Goal: Task Accomplishment & Management: Complete application form

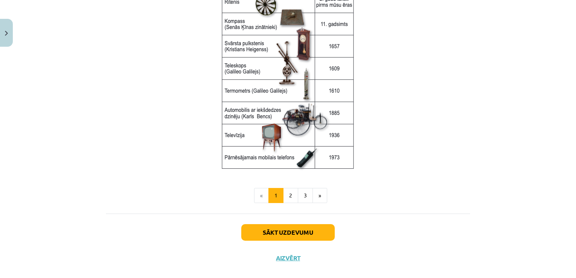
scroll to position [1012, 0]
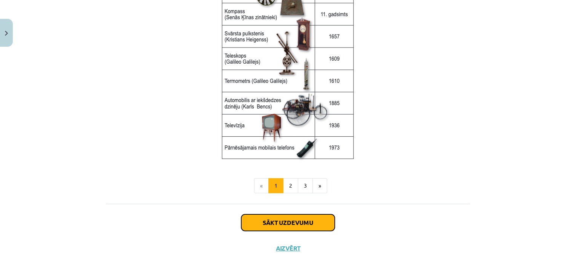
click at [312, 221] on button "Sākt uzdevumu" at bounding box center [287, 222] width 93 height 17
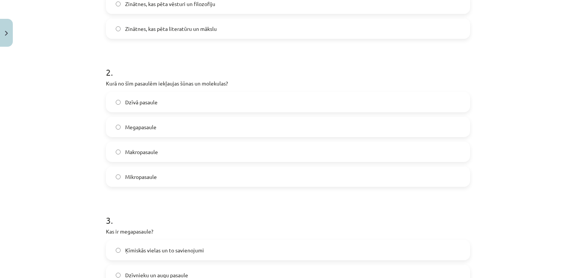
scroll to position [247, 0]
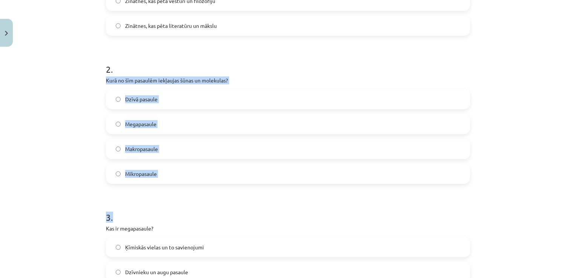
drag, startPoint x: 101, startPoint y: 79, endPoint x: 201, endPoint y: 188, distance: 147.7
click at [201, 188] on div "15 XP Saņemsi Grūts 165 pilda Apraksts Uzdevums Palīdzība 1 . Kas ir dabaszināt…" at bounding box center [287, 250] width 373 height 894
copy form "Kurā no šīm pasaulēm iekļaujas šūnas un molekulas? Dzīvā pasaule Megapasaule Ma…"
click at [80, 158] on div "Mācību tēma: Dabaszinības - 10. klases 1.ieskaites mācību materiāls #2 1. tēma.…" at bounding box center [288, 139] width 576 height 278
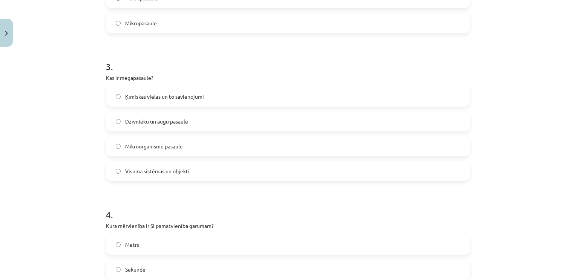
scroll to position [436, 0]
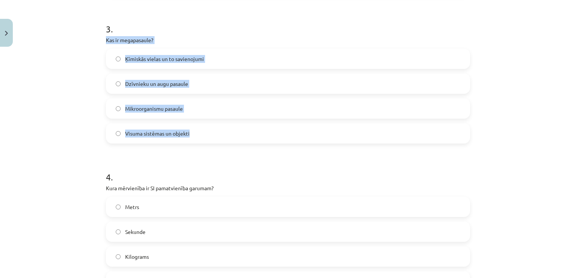
drag, startPoint x: 101, startPoint y: 39, endPoint x: 210, endPoint y: 136, distance: 145.2
click at [210, 136] on div "15 XP Saņemsi Grūts 165 pilda Apraksts Uzdevums Palīdzība 1 . Kas ir dabaszināt…" at bounding box center [287, 62] width 373 height 894
copy div "Kas ir megapasaule? Ķīmiskās vielas un to savienojumi Dzīvnieku un augu pasaule…"
click at [70, 137] on div "Mācību tēma: Dabaszinības - 10. klases 1.ieskaites mācību materiāls #2 1. tēma.…" at bounding box center [288, 139] width 576 height 278
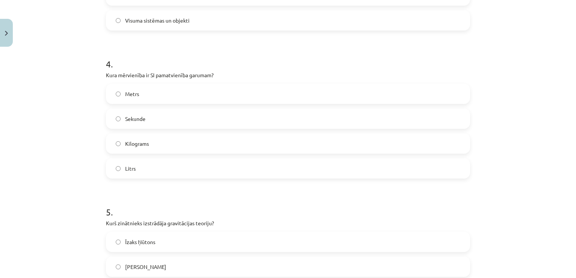
scroll to position [586, 0]
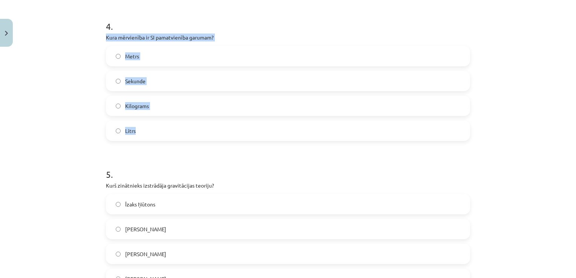
drag, startPoint x: 102, startPoint y: 38, endPoint x: 244, endPoint y: 124, distance: 166.7
copy div "Kura mērvienība ir SI pamatvienība garumam? Metrs Sekunde Kilograms Litrs"
click at [97, 88] on div "Mācību tēma: Dabaszinības - 10. klases 1.ieskaites mācību materiāls #2 1. tēma.…" at bounding box center [288, 139] width 576 height 278
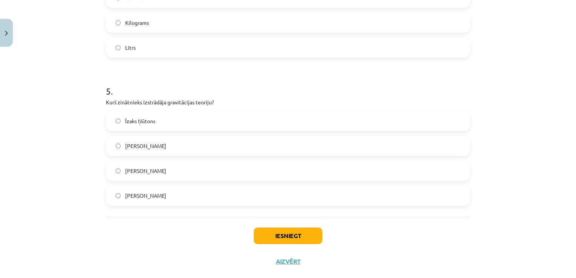
scroll to position [684, 0]
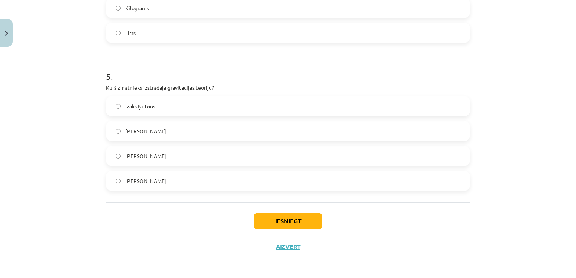
drag, startPoint x: 103, startPoint y: 85, endPoint x: 200, endPoint y: 188, distance: 141.5
click at [200, 188] on div "5 . Kurš zinātnieks izstrādāja gravitācijas teoriju? Īzaks Ņūtons Galileo Galil…" at bounding box center [288, 124] width 364 height 133
copy div "Kurš zinātnieks izstrādāja gravitācijas teoriju? Īzaks Ņūtons Galileo Galilejs …"
click at [273, 219] on button "Iesniegt" at bounding box center [288, 221] width 69 height 17
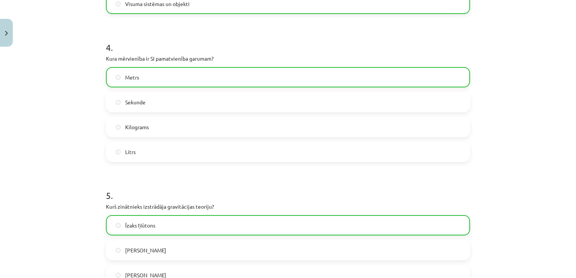
scroll to position [708, 0]
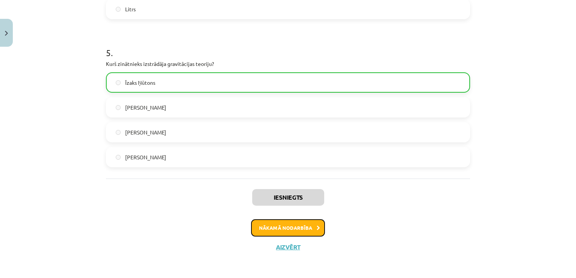
click at [301, 222] on button "Nākamā nodarbība" at bounding box center [288, 227] width 74 height 17
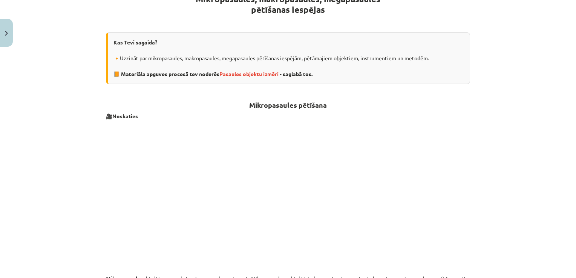
scroll to position [170, 0]
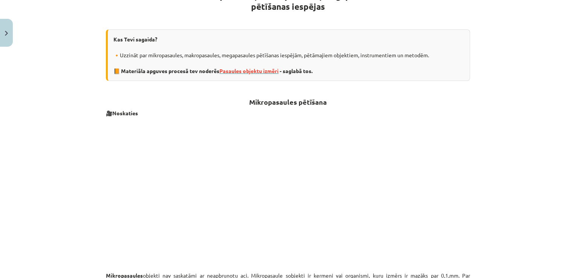
click at [241, 71] on span "Pasaules objektu izmēri" at bounding box center [248, 70] width 59 height 7
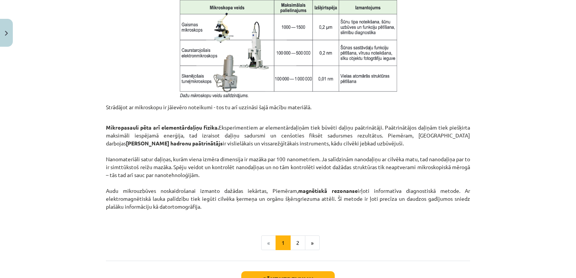
scroll to position [586, 0]
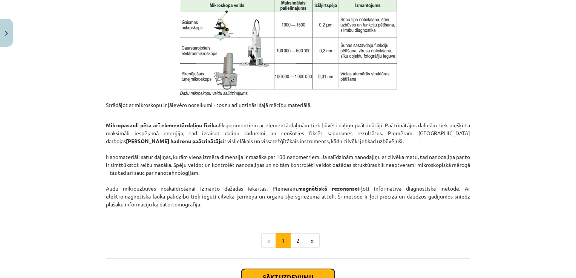
click at [284, 271] on button "Sākt uzdevumu" at bounding box center [287, 277] width 93 height 17
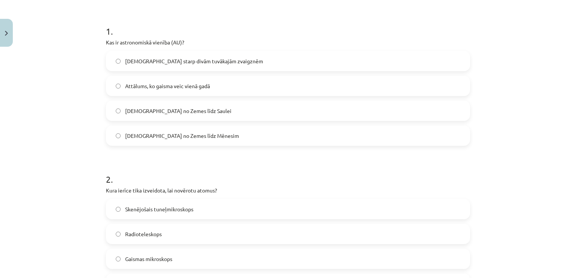
scroll to position [151, 0]
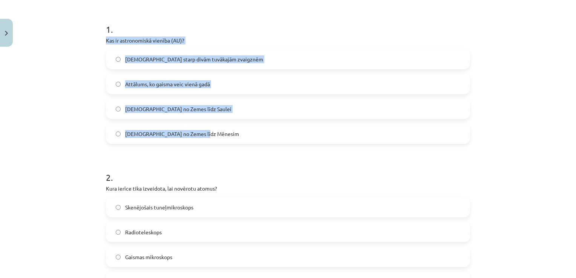
drag, startPoint x: 102, startPoint y: 38, endPoint x: 199, endPoint y: 135, distance: 137.0
copy div "Kas ir astronomiskā vienība (AU)? Attālums starp divām tuvākajām zvaigznēm Attā…"
click at [89, 99] on div "Mācību tēma: Dabaszinības - 10. klases 1.ieskaites mācību materiāls #3 2. tēma.…" at bounding box center [288, 139] width 576 height 278
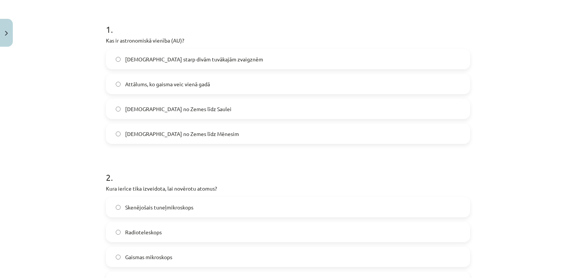
click at [115, 104] on label "Attālums no Zemes līdz Saulei" at bounding box center [288, 108] width 362 height 19
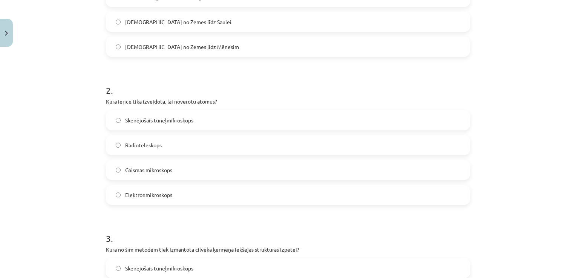
scroll to position [264, 0]
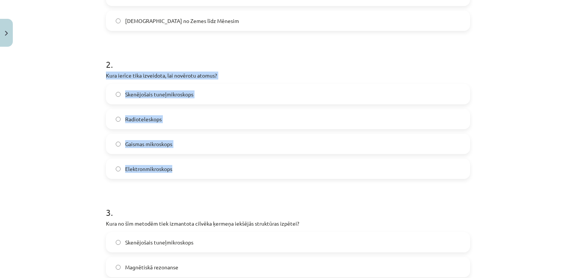
drag, startPoint x: 121, startPoint y: 71, endPoint x: 175, endPoint y: 167, distance: 110.5
click at [175, 167] on div "15 XP Saņemsi Ļoti grūts 165 pilda Apraksts Uzdevums Palīdzība 1 . Kas ir astro…" at bounding box center [287, 245] width 373 height 894
copy div "Kura ierīce tika izveidota, lai novērotu atomus? Skenējošais tuneļmikroskops Ra…"
click at [87, 100] on div "Mācību tēma: Dabaszinības - 10. klases 1.ieskaites mācību materiāls #3 2. tēma.…" at bounding box center [288, 139] width 576 height 278
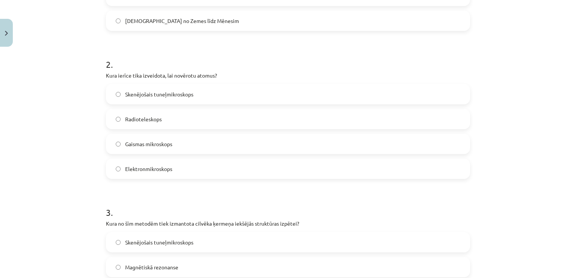
click at [86, 68] on div "Mācību tēma: Dabaszinības - 10. klases 1.ieskaites mācību materiāls #3 2. tēma.…" at bounding box center [288, 139] width 576 height 278
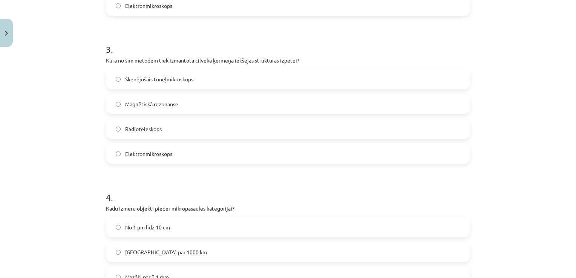
scroll to position [415, 0]
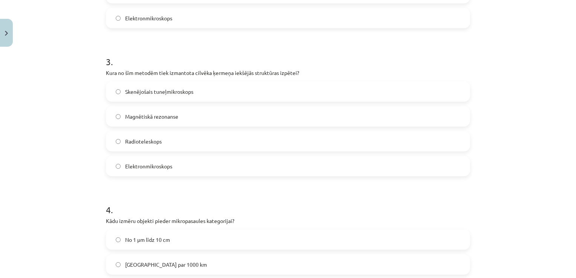
click at [171, 116] on span "Magnētiskā rezonanse" at bounding box center [151, 117] width 53 height 8
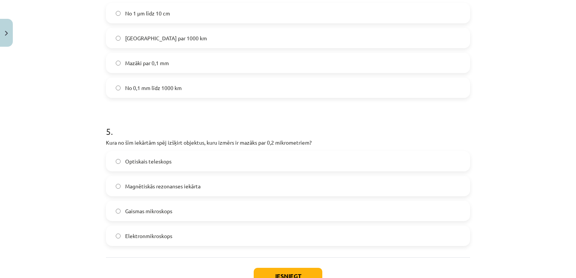
scroll to position [696, 0]
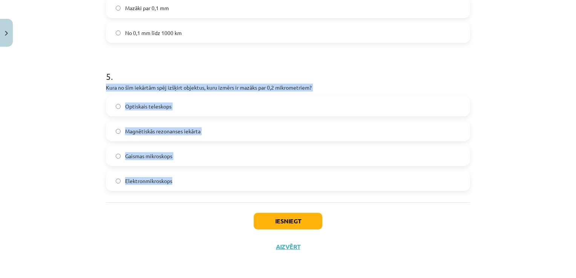
drag, startPoint x: 99, startPoint y: 86, endPoint x: 193, endPoint y: 175, distance: 129.5
copy div "Kura no šīm iekārtām spēj izšķirt objektus, kuru izmērs ir mazāks par 0,2 mikro…"
click at [42, 119] on div "Mācību tēma: Dabaszinības - 10. klases 1.ieskaites mācību materiāls #3 2. tēma.…" at bounding box center [288, 139] width 576 height 278
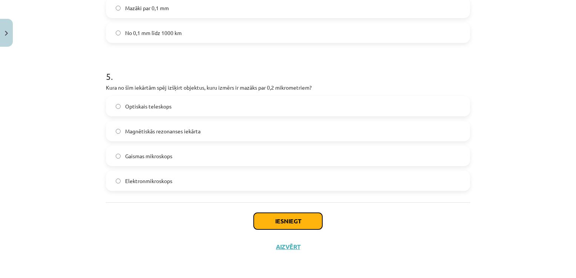
click at [277, 221] on button "Iesniegt" at bounding box center [288, 221] width 69 height 17
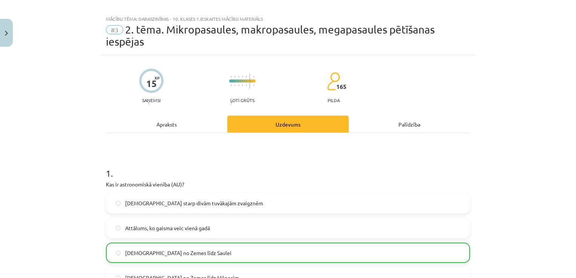
scroll to position [0, 0]
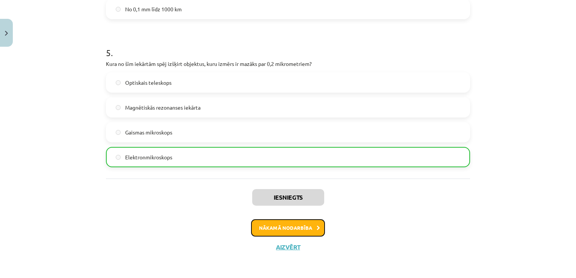
click at [261, 227] on button "Nākamā nodarbība" at bounding box center [288, 227] width 74 height 17
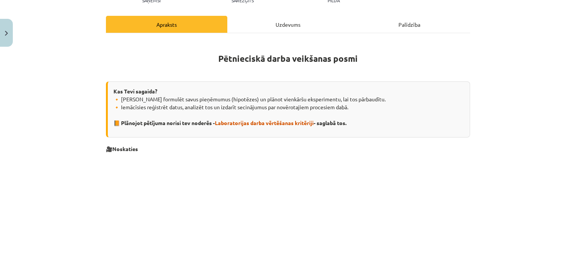
scroll to position [94, 0]
click at [285, 121] on span "Laboratorijas darba vērtēšanas kritēriji" at bounding box center [264, 123] width 99 height 7
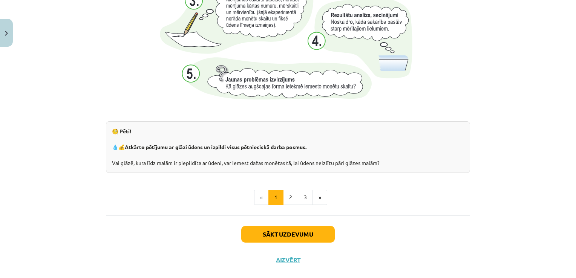
scroll to position [791, 0]
click at [287, 194] on button "2" at bounding box center [290, 197] width 15 height 15
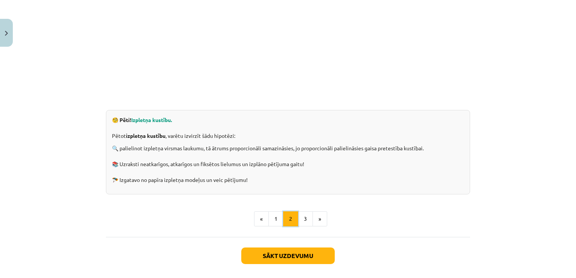
scroll to position [229, 0]
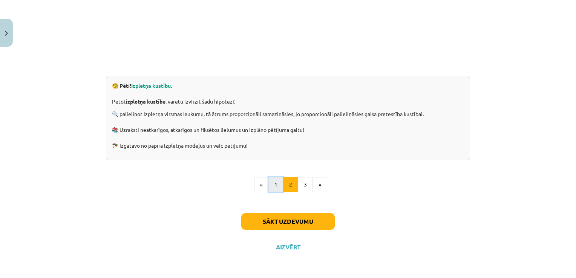
click at [275, 186] on button "1" at bounding box center [275, 184] width 15 height 15
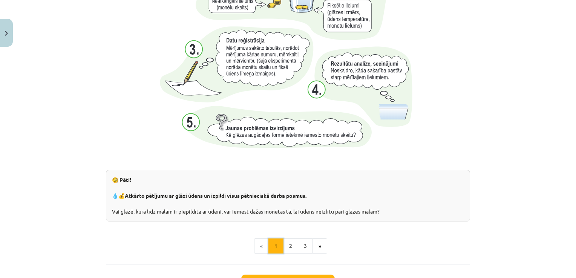
scroll to position [803, 0]
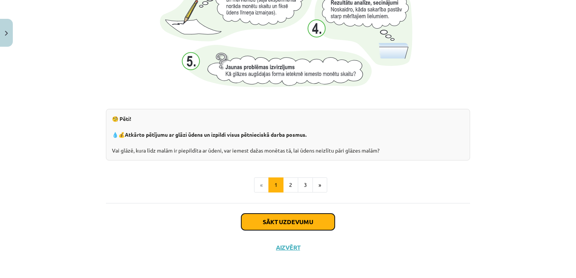
click at [271, 219] on button "Sākt uzdevumu" at bounding box center [287, 222] width 93 height 17
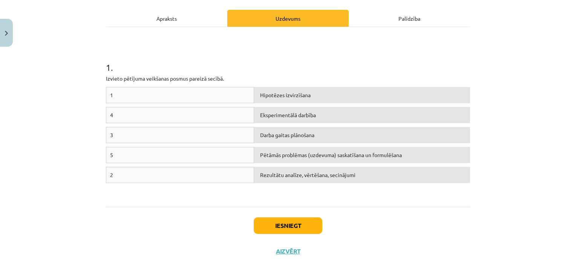
scroll to position [106, 0]
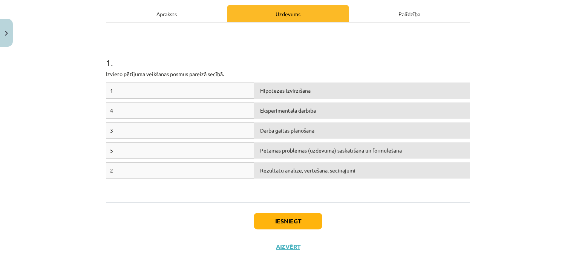
drag, startPoint x: 229, startPoint y: 90, endPoint x: 268, endPoint y: 90, distance: 38.8
click at [268, 90] on div "1 Hipotēzes izvirzīšana" at bounding box center [288, 93] width 364 height 20
click at [268, 91] on span "Hipotēzes izvirzīšana" at bounding box center [285, 90] width 50 height 7
drag, startPoint x: 268, startPoint y: 91, endPoint x: 170, endPoint y: 87, distance: 98.4
click at [170, 87] on div "1 Hipotēzes izvirzīšana" at bounding box center [288, 93] width 364 height 20
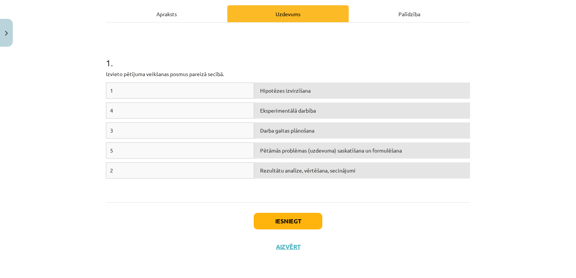
click at [301, 94] on div "Hipotēzes izvirzīšana" at bounding box center [362, 91] width 216 height 16
drag, startPoint x: 101, startPoint y: 73, endPoint x: 357, endPoint y: 179, distance: 277.2
click at [357, 179] on div "5 XP Saņemsi Sarežģīts 165 pilda Apraksts Uzdevums Palīdzība 1 . Izvieto pētīju…" at bounding box center [287, 102] width 373 height 315
click at [92, 194] on div "Mācību tēma: Dabaszinības - 10. klases 1.ieskaites mācību materiāls #4 3. tēma.…" at bounding box center [288, 139] width 576 height 278
drag, startPoint x: 112, startPoint y: 72, endPoint x: 391, endPoint y: 191, distance: 304.5
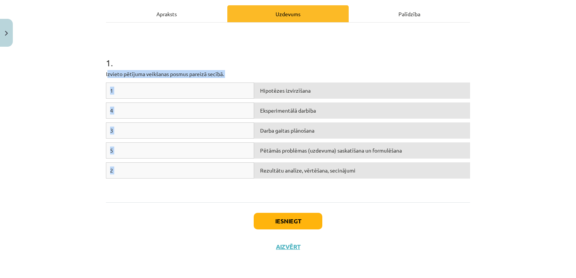
click at [391, 191] on div "1 . Izvieto pētījuma veikšanas posmus pareizā secībā. 1 Hipotēzes izvirzīšana 4…" at bounding box center [288, 112] width 364 height 166
click at [193, 206] on div "Iesniegt Aizvērt" at bounding box center [288, 228] width 364 height 53
click at [228, 90] on div "1" at bounding box center [180, 91] width 148 height 16
drag, startPoint x: 203, startPoint y: 173, endPoint x: 187, endPoint y: 171, distance: 17.1
click at [187, 171] on div "2" at bounding box center [180, 170] width 148 height 16
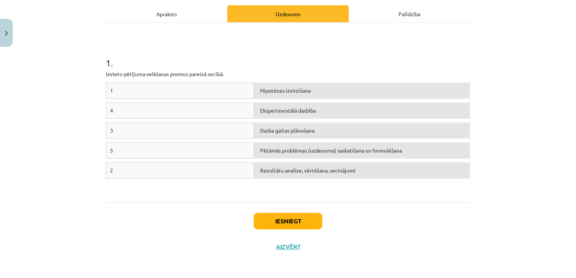
click at [114, 171] on div "2" at bounding box center [180, 170] width 148 height 16
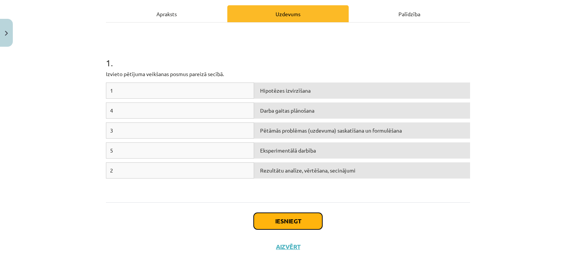
click at [283, 220] on button "Iesniegt" at bounding box center [288, 221] width 69 height 17
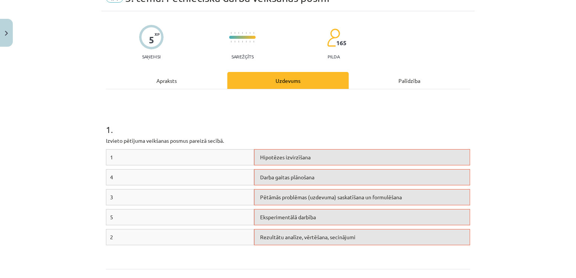
scroll to position [129, 0]
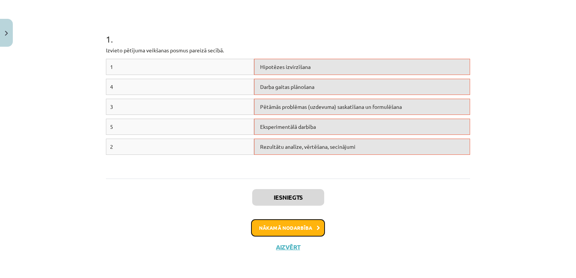
click at [294, 225] on button "Nākamā nodarbība" at bounding box center [288, 227] width 74 height 17
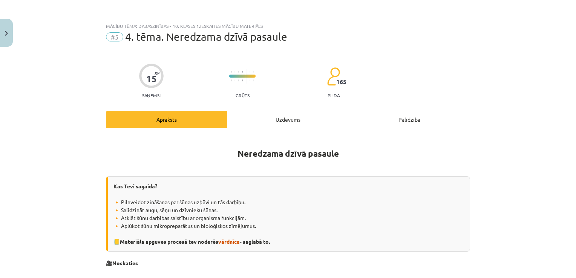
scroll to position [0, 0]
click at [286, 118] on div "Uzdevums" at bounding box center [287, 119] width 121 height 17
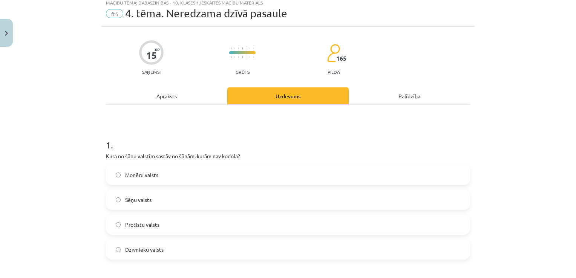
scroll to position [19, 0]
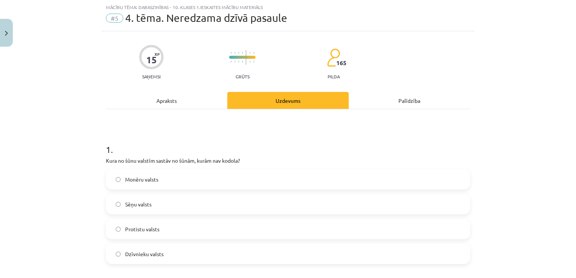
click at [166, 99] on div "Apraksts" at bounding box center [166, 100] width 121 height 17
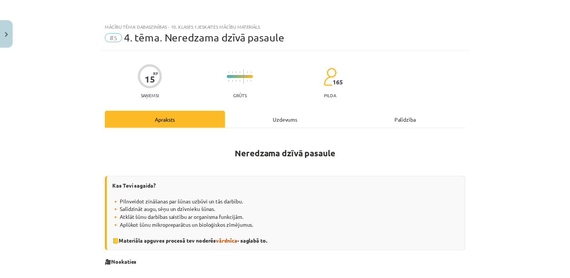
scroll to position [0, 0]
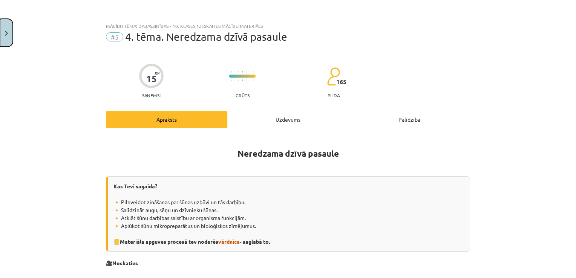
click at [8, 35] on button "Close" at bounding box center [6, 33] width 13 height 28
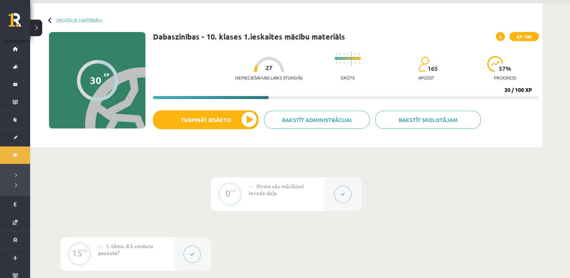
scroll to position [2, 0]
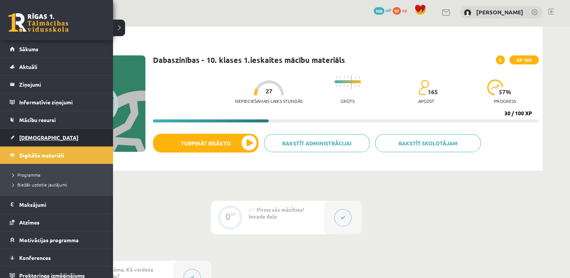
click at [35, 134] on span "[DEMOGRAPHIC_DATA]" at bounding box center [48, 137] width 59 height 7
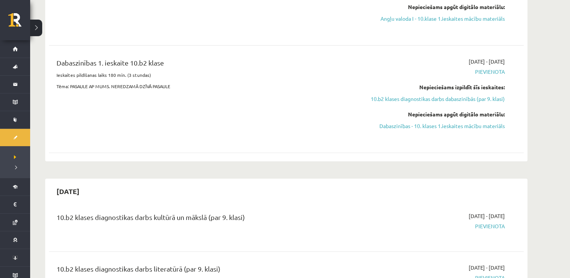
scroll to position [264, 0]
click at [457, 100] on link "10.b2 klases diagnostikas darbs dabaszinībās (par 9. klasi)" at bounding box center [434, 98] width 142 height 8
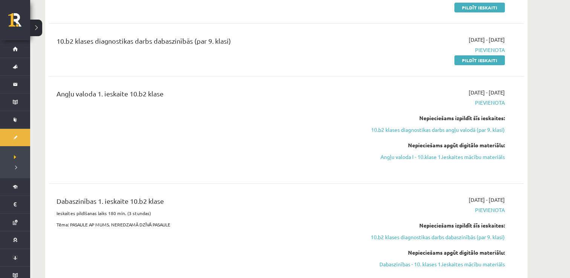
scroll to position [115, 0]
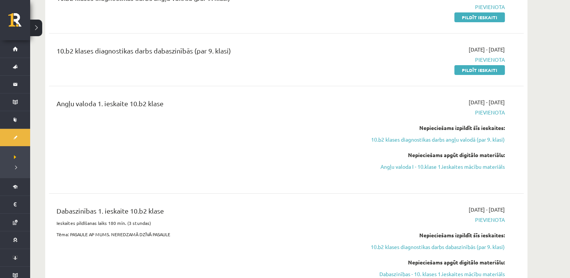
drag, startPoint x: 471, startPoint y: 68, endPoint x: 323, endPoint y: 32, distance: 153.1
click at [472, 68] on link "Pildīt ieskaiti" at bounding box center [479, 70] width 50 height 10
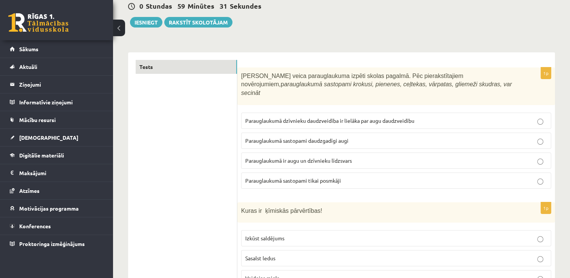
scroll to position [113, 0]
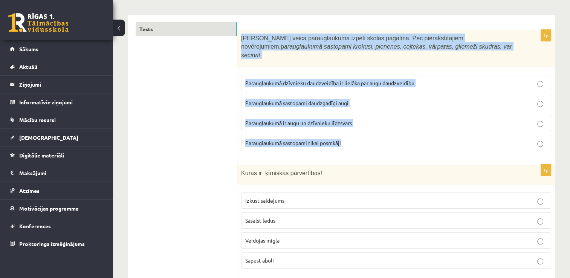
drag, startPoint x: 240, startPoint y: 34, endPoint x: 431, endPoint y: 144, distance: 220.6
click at [431, 144] on div "1p Skolēni veica parauglaukuma izpēti skolas pagalmā. Pēc pierakstītajiem novēr…" at bounding box center [396, 93] width 318 height 127
copy div "Skolēni veica parauglaukuma izpēti skolas pagalmā. Pēc pierakstītajiem novēroju…"
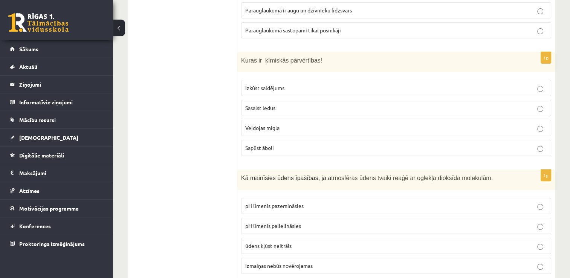
scroll to position [226, 0]
click at [540, 144] on p "Sapūst āboli" at bounding box center [396, 148] width 302 height 8
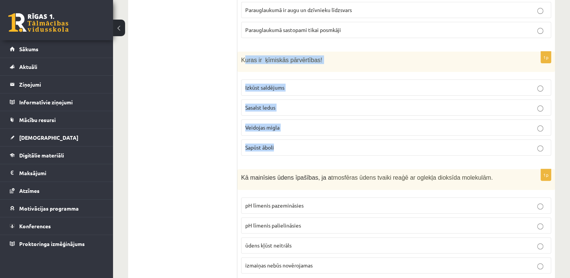
drag, startPoint x: 272, startPoint y: 45, endPoint x: 338, endPoint y: 144, distance: 118.7
click at [338, 144] on div "1p Kuras ir ķīmiskās pārvērtības! Izkūst saldējums Sasalst ledus Veidojas migla…" at bounding box center [396, 107] width 318 height 110
copy div "uras ir ķīmiskās pārvērtības! Izkūst saldējums Sasalst ledus Veidojas migla Sap…"
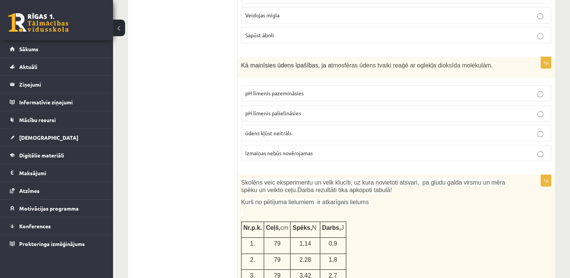
scroll to position [339, 0]
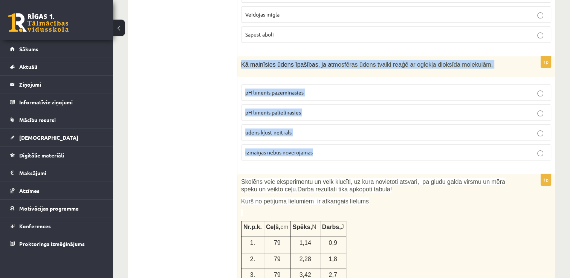
drag, startPoint x: 239, startPoint y: 52, endPoint x: 428, endPoint y: 151, distance: 212.9
click at [428, 151] on div "1p Kā mainīsies ūdens īpašības, ja a tmosfēras ūdens tvaiki reaģē ar oglekļa di…" at bounding box center [396, 111] width 318 height 110
copy div "Kā mainīsies ūdens īpašības, ja a tmosfēras ūdens tvaiki reaģē ar oglekļa dioks…"
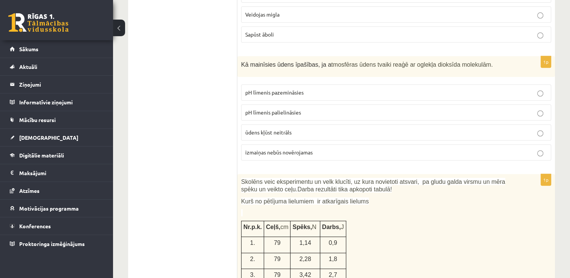
click at [274, 89] on span "pH līmenis pazemināsies" at bounding box center [274, 92] width 58 height 7
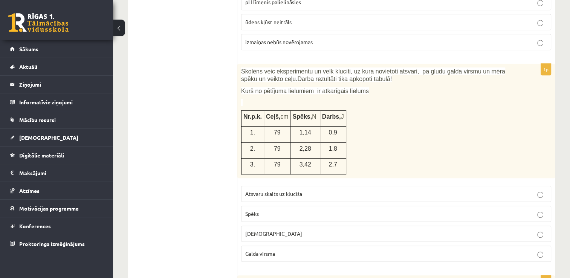
scroll to position [452, 0]
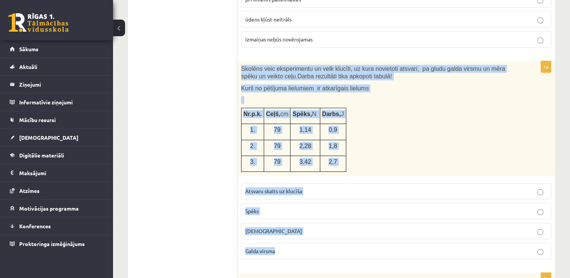
drag, startPoint x: 241, startPoint y: 54, endPoint x: 344, endPoint y: 249, distance: 220.5
click at [344, 249] on div "1p Skolēns veic eksperimentu un velk klucīti, uz kura novietoti atsvari, pa glu…" at bounding box center [396, 163] width 318 height 204
copy div "Skolēns veic eksperimentu un velk klucīti, uz kura novietoti atsvari, pa gludu …"
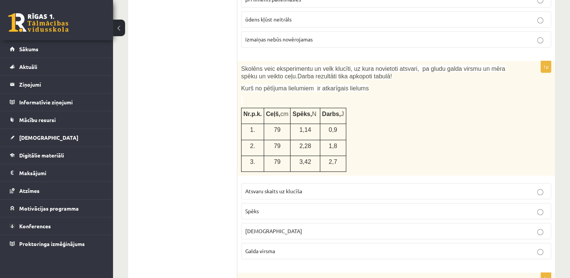
click at [262, 207] on p "Spēks" at bounding box center [396, 211] width 302 height 8
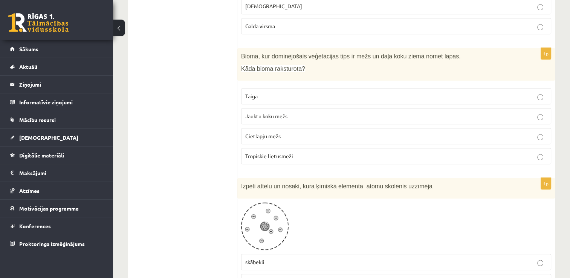
scroll to position [678, 0]
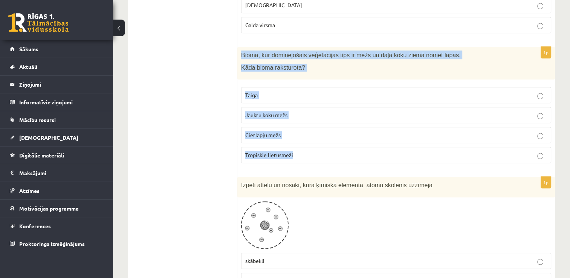
drag, startPoint x: 241, startPoint y: 38, endPoint x: 342, endPoint y: 149, distance: 149.6
click at [342, 149] on div "1p Bioma, kur dominējošais veģetācijas tips ir mežs un daļa koku ziemā nomet la…" at bounding box center [396, 108] width 318 height 122
copy div "Bioma, kur dominējošais veģetācijas tips ir mežs un daļa koku ziemā nomet lapas…"
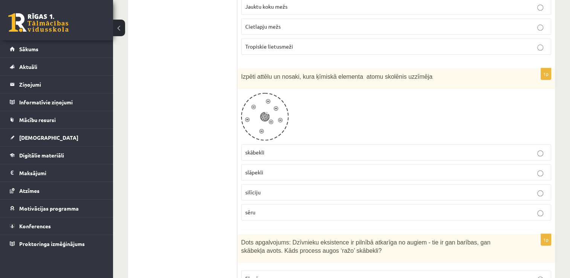
scroll to position [791, 0]
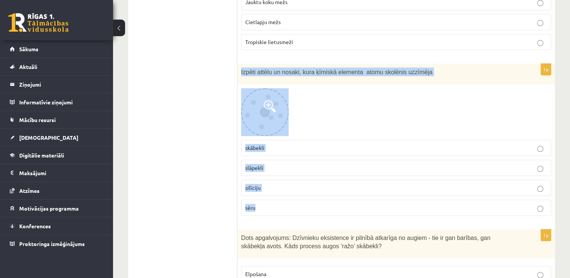
drag, startPoint x: 241, startPoint y: 58, endPoint x: 380, endPoint y: 185, distance: 187.5
click at [380, 185] on div "1p Izpēti attēlu un nosaki, kura ķīmiskā elementa atomu skolēnis uzzīmēja skābe…" at bounding box center [396, 143] width 318 height 158
copy div "Izpēti attēlu un nosaki, kura ķīmiskā elementa atomu skolēnis uzzīmēja skābekli…"
click at [268, 100] on span at bounding box center [270, 106] width 12 height 12
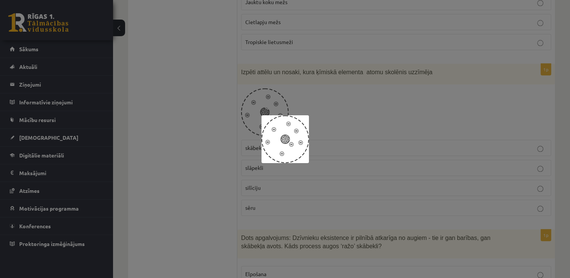
click at [222, 170] on div at bounding box center [285, 139] width 570 height 278
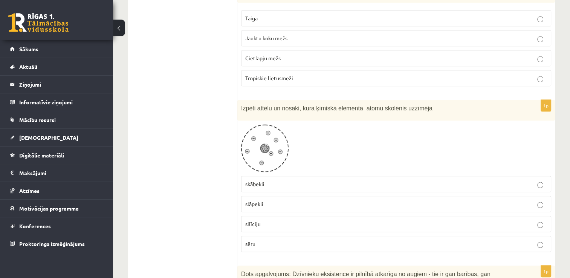
scroll to position [754, 0]
drag, startPoint x: 264, startPoint y: 135, endPoint x: 223, endPoint y: 149, distance: 43.1
click at [264, 138] on span at bounding box center [270, 144] width 12 height 12
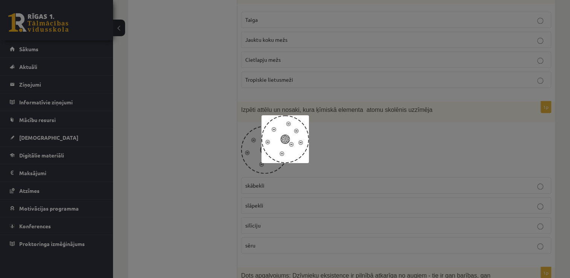
click at [204, 182] on div at bounding box center [285, 139] width 570 height 278
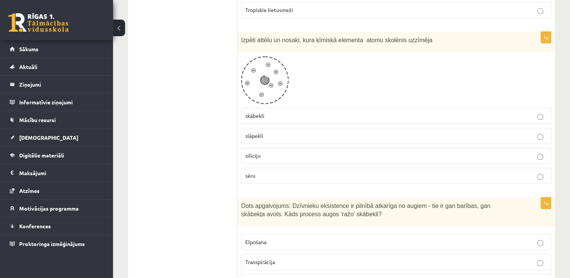
scroll to position [829, 0]
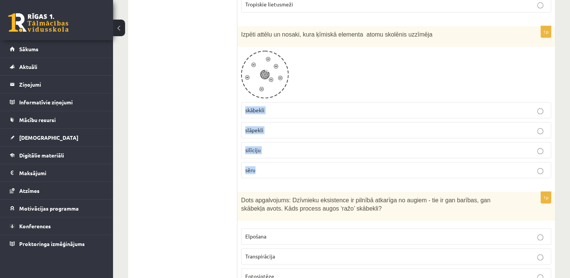
drag, startPoint x: 244, startPoint y: 92, endPoint x: 278, endPoint y: 156, distance: 73.0
click at [278, 156] on fieldset "skābekli slāpekli silīciju sēru" at bounding box center [396, 139] width 310 height 82
copy fieldset "skābekli slāpekli silīciju sēru"
click at [312, 126] on p "slāpekli" at bounding box center [396, 130] width 302 height 8
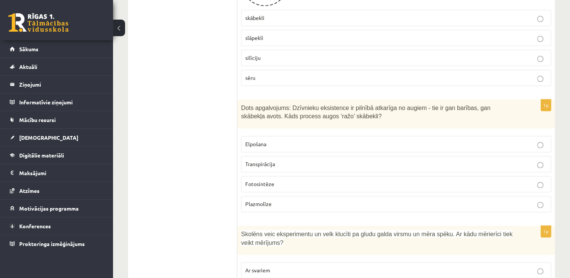
scroll to position [942, 0]
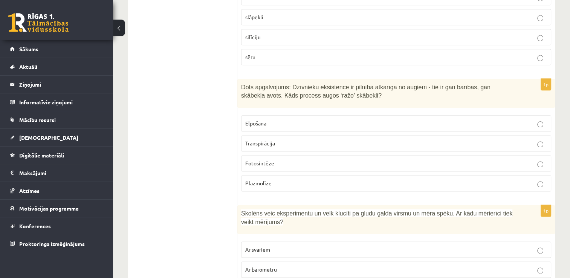
click at [297, 159] on p "Fotosintēze" at bounding box center [396, 163] width 302 height 8
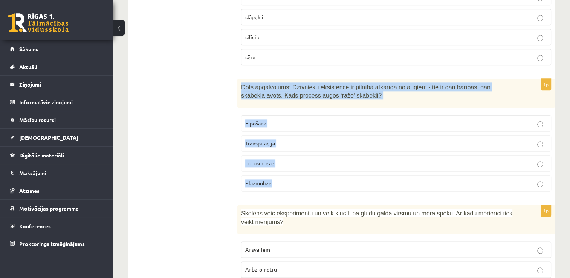
drag, startPoint x: 244, startPoint y: 71, endPoint x: 365, endPoint y: 171, distance: 156.6
click at [365, 171] on div "1p Dots apgalvojums: Dzīvnieku eksistence ir pilnībā atkarīga no augiem - tie i…" at bounding box center [396, 138] width 318 height 119
copy div "Dots apgalvojums: Dzīvnieku eksistence ir pilnībā atkarīga no augiem - tie ir g…"
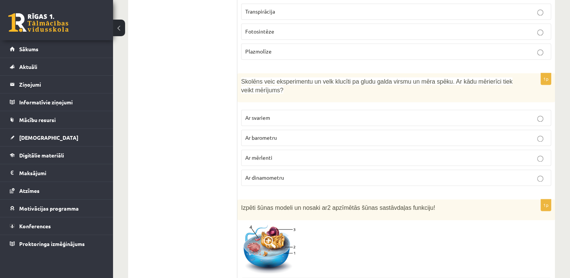
scroll to position [1093, 0]
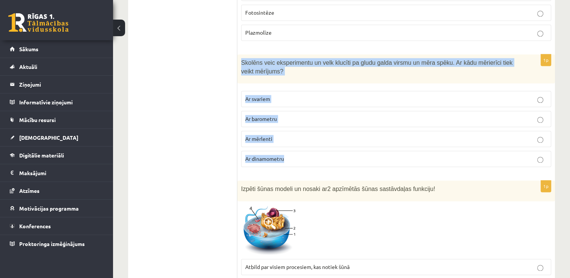
drag, startPoint x: 240, startPoint y: 43, endPoint x: 341, endPoint y: 138, distance: 138.6
click at [341, 138] on div "1p Skolēns veic eksperimentu un velk klucīti pa gludu galda virsmu un mēra spēk…" at bounding box center [396, 113] width 318 height 119
copy div "Skolēns veic eksperimentu un velk klucīti pa gludu galda virsmu un mēra spēku. …"
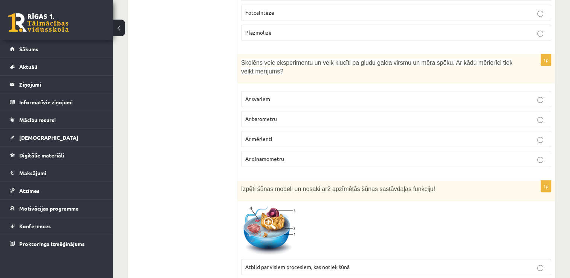
click at [298, 151] on label "Ar dinamometru" at bounding box center [396, 159] width 310 height 16
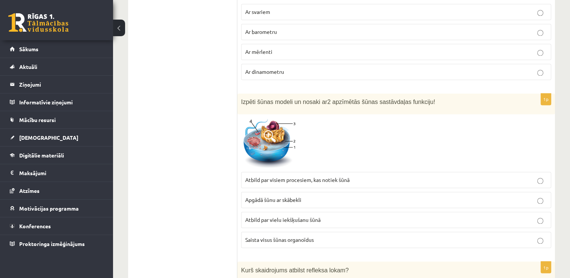
scroll to position [1206, 0]
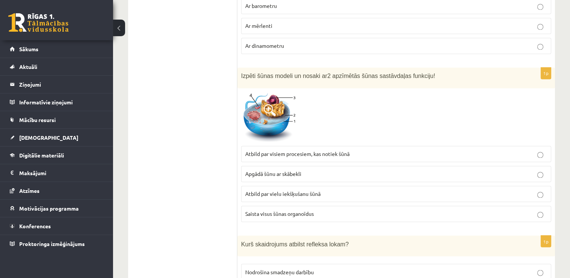
click at [268, 104] on span at bounding box center [270, 110] width 12 height 12
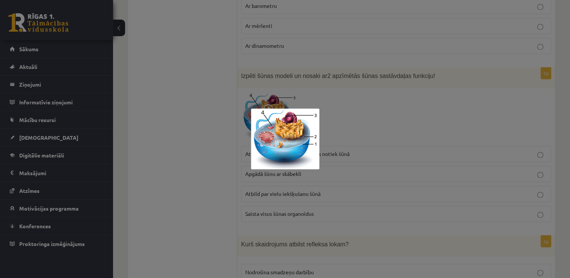
click at [208, 151] on div at bounding box center [285, 139] width 570 height 278
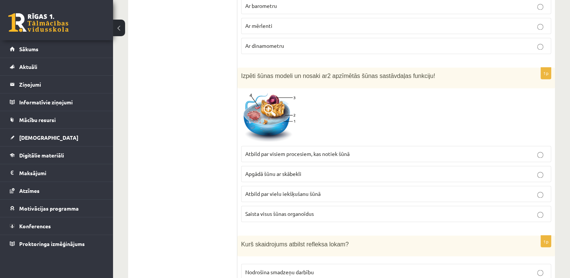
click at [260, 170] on span "Apgādā šūnu ar skābekli" at bounding box center [273, 173] width 56 height 7
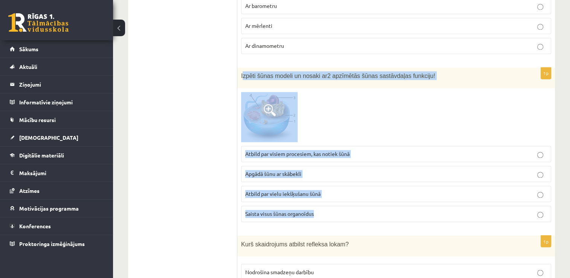
drag, startPoint x: 267, startPoint y: 56, endPoint x: 354, endPoint y: 206, distance: 173.4
click at [354, 206] on div "1p Izpēti šūnas modeli un nosaki ar 2 apzīmētās šūnas sastāvdaļas funkciju! Atb…" at bounding box center [396, 147] width 318 height 161
copy div "zpēti šūnas modeli un nosaki ar 2 apzīmētās šūnas sastāvdaļas funkciju! Atbild …"
click at [274, 117] on img at bounding box center [269, 117] width 57 height 50
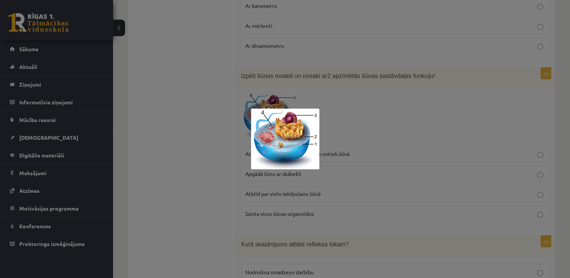
click at [156, 166] on div at bounding box center [285, 139] width 570 height 278
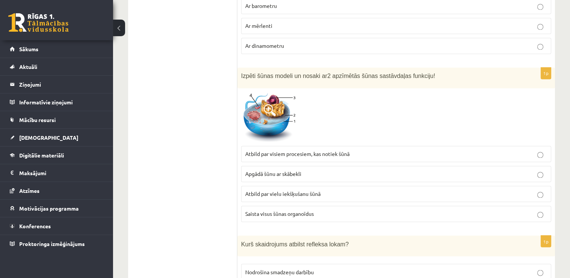
click at [312, 210] on span "Saista visus šūnas organoīdus" at bounding box center [279, 213] width 69 height 7
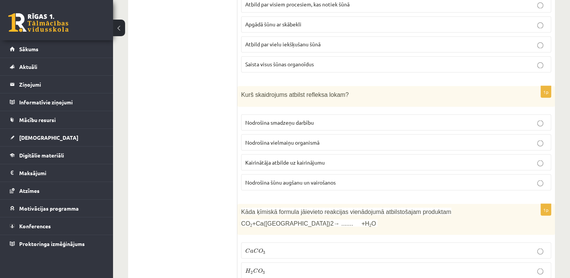
scroll to position [1356, 0]
click at [354, 157] on p "Kairinātāja atbilde uz kairinājumu" at bounding box center [396, 161] width 302 height 8
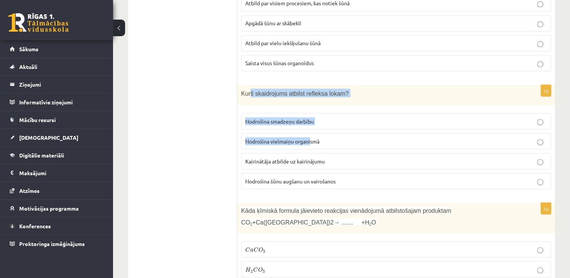
drag, startPoint x: 258, startPoint y: 77, endPoint x: 304, endPoint y: 117, distance: 61.2
click at [304, 117] on div "1p Kurš skaidrojums atbilst refleksa lokam? Nodrošina smadzeņu darbību Nodrošin…" at bounding box center [396, 140] width 318 height 110
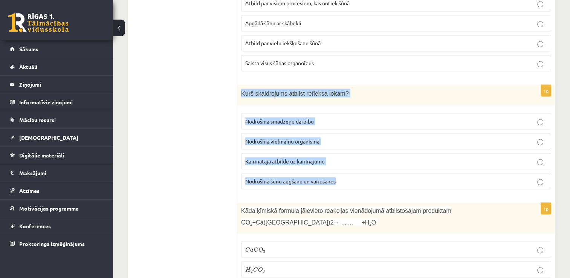
drag, startPoint x: 245, startPoint y: 75, endPoint x: 341, endPoint y: 171, distance: 136.2
click at [341, 171] on div "1p Kurš skaidrojums atbilst refleksa lokam? Nodrošina smadzeņu darbību Nodrošin…" at bounding box center [396, 140] width 318 height 110
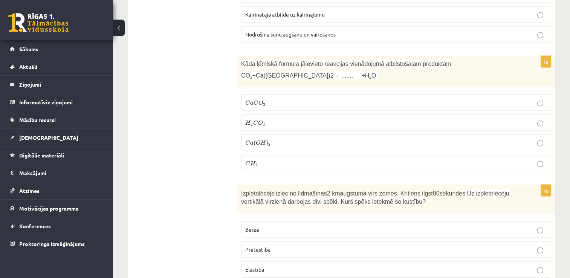
scroll to position [1507, 0]
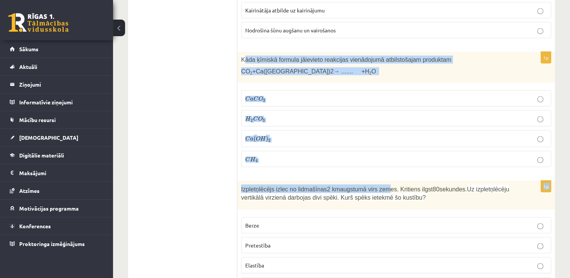
drag, startPoint x: 245, startPoint y: 39, endPoint x: 373, endPoint y: 157, distance: 174.7
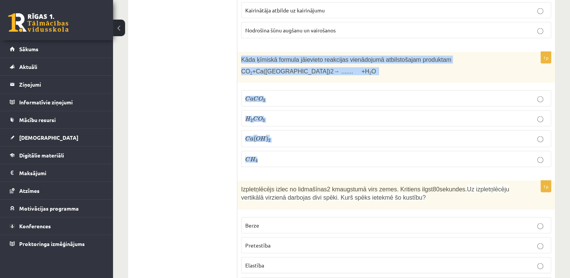
drag, startPoint x: 241, startPoint y: 40, endPoint x: 301, endPoint y: 144, distance: 120.7
click at [301, 144] on div "1p Kāda ķīmiskā formula jāievieto reakcijas vienādojumā atbilstošajam produktam…" at bounding box center [396, 112] width 318 height 121
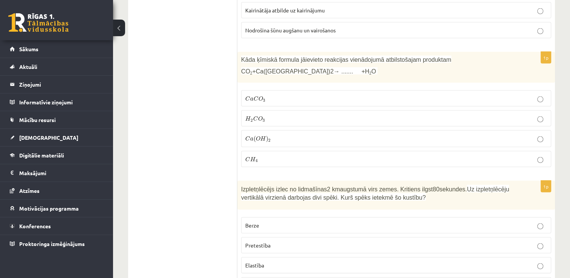
drag, startPoint x: 240, startPoint y: 76, endPoint x: 273, endPoint y: 149, distance: 80.6
click at [273, 149] on div "1p Kāda ķīmiskā formula jāievieto reakcijas vienādojumā atbilstošajam produktam…" at bounding box center [396, 112] width 318 height 121
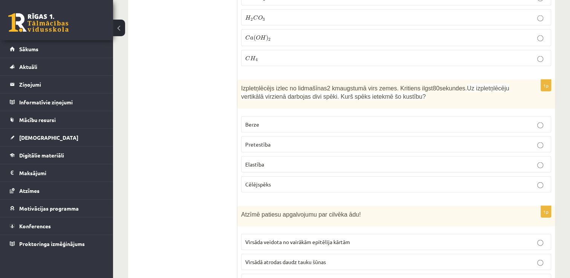
scroll to position [1620, 0]
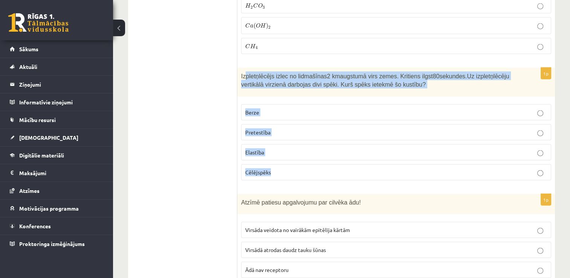
drag, startPoint x: 252, startPoint y: 54, endPoint x: 372, endPoint y: 164, distance: 162.9
click at [372, 164] on div "1p Izpletņlēcējs izlec no lidmašīnas 2 km augstumā virs zemes. Kritiens ilgst 8…" at bounding box center [396, 127] width 318 height 119
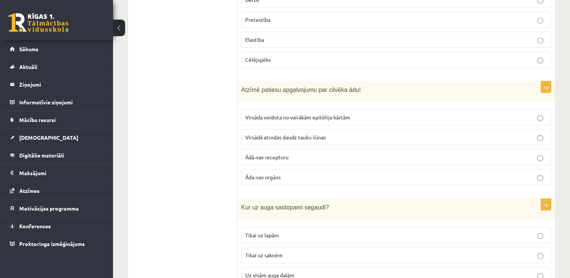
scroll to position [1733, 0]
click at [275, 113] on span "Virsāda veidota no vairākām epitēlija kārtām" at bounding box center [297, 116] width 105 height 7
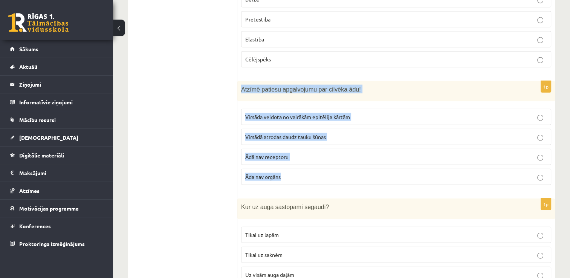
drag, startPoint x: 246, startPoint y: 68, endPoint x: 349, endPoint y: 162, distance: 139.5
click at [349, 162] on div "1p Atzīmē patiesu apgalvojumu par cilvēka ādu! Virsāda veidota no vairākām epit…" at bounding box center [396, 136] width 318 height 110
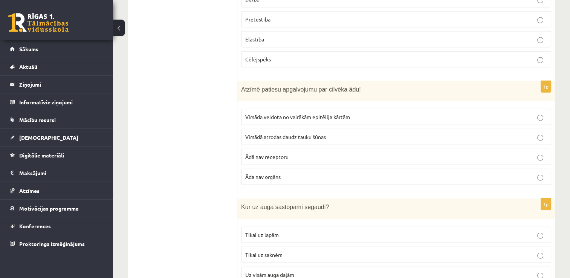
click at [169, 141] on ul "Tests" at bounding box center [187, 249] width 102 height 3695
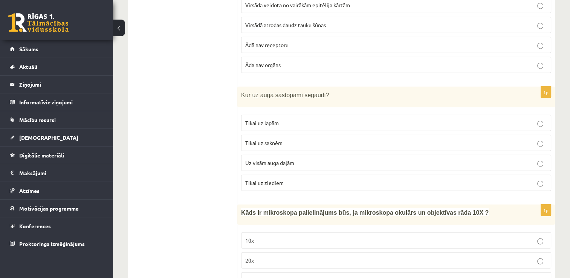
scroll to position [1846, 0]
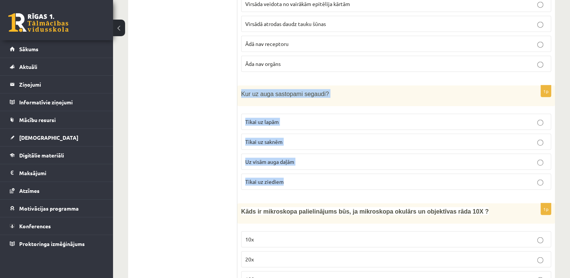
drag, startPoint x: 239, startPoint y: 73, endPoint x: 303, endPoint y: 155, distance: 103.7
click at [303, 155] on div "1p Kur uz auga sastopami segaudi? Tikai uz lapām Tikai uz saknēm Uz visām auga …" at bounding box center [396, 141] width 318 height 110
click at [347, 158] on p "Uz visām auga daļām" at bounding box center [396, 162] width 302 height 8
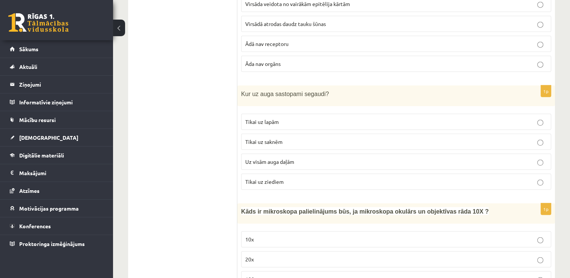
click at [146, 159] on ul "Tests" at bounding box center [187, 136] width 102 height 3695
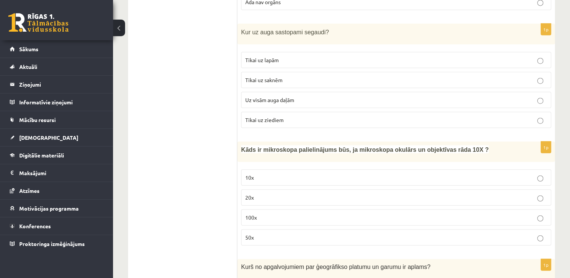
scroll to position [1959, 0]
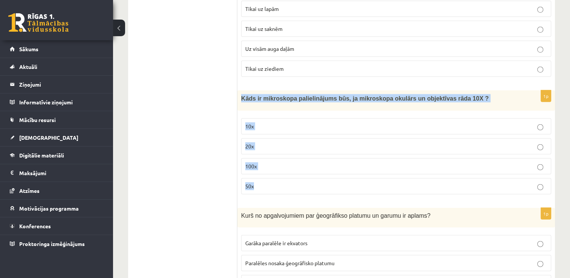
drag, startPoint x: 241, startPoint y: 78, endPoint x: 283, endPoint y: 172, distance: 102.9
click at [283, 172] on div "1p Kāds ir mikroskopa palielinājums būs, ja mikroskopa okulārs un objektīvas rā…" at bounding box center [396, 145] width 318 height 110
click at [280, 158] on label "100x" at bounding box center [396, 166] width 310 height 16
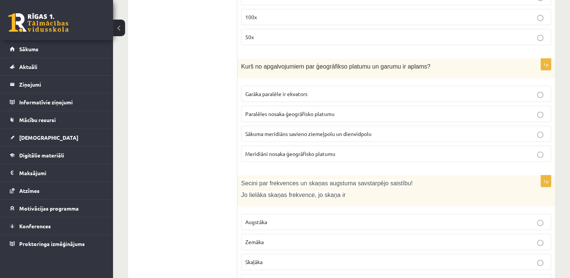
scroll to position [2110, 0]
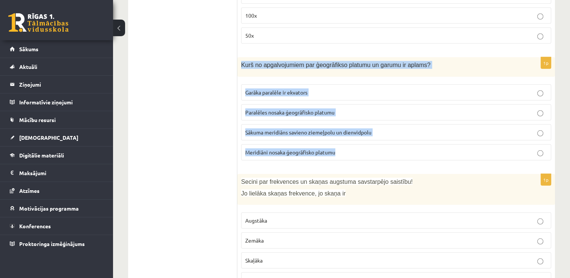
drag, startPoint x: 240, startPoint y: 38, endPoint x: 336, endPoint y: 146, distance: 144.9
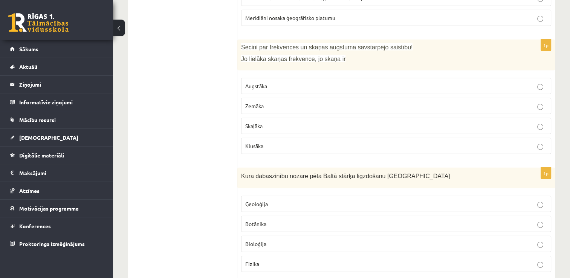
scroll to position [2249, 0]
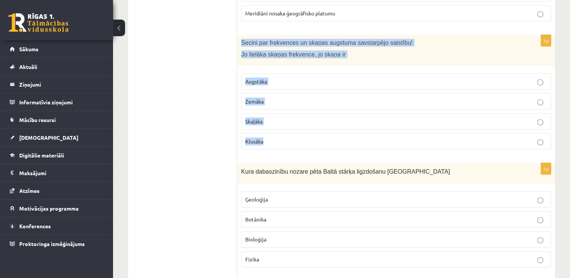
drag, startPoint x: 240, startPoint y: 20, endPoint x: 268, endPoint y: 119, distance: 103.9
click at [268, 119] on div "1p Secini par frekvences un skaņas augstuma savstarpējo saistību! Jo lielāka sk…" at bounding box center [396, 95] width 318 height 121
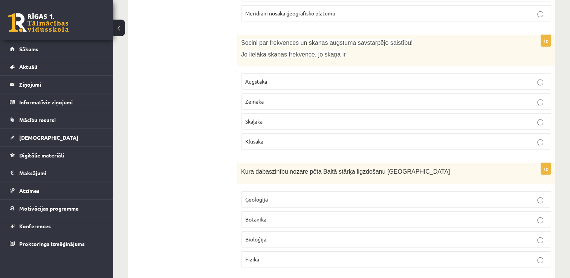
click at [272, 78] on p "Augstāka" at bounding box center [396, 82] width 302 height 8
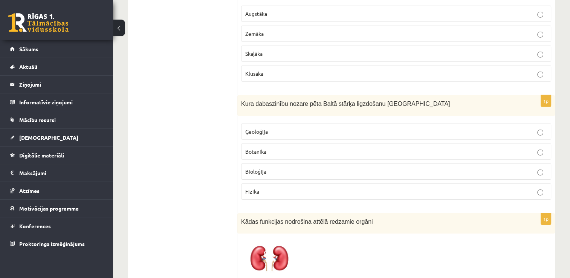
scroll to position [2324, 0]
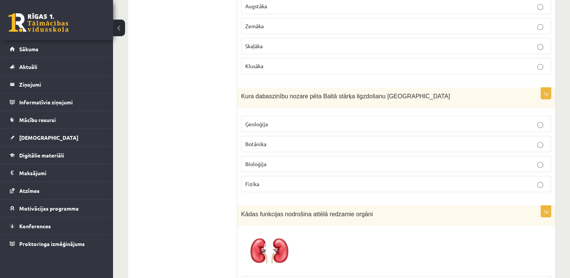
click at [269, 160] on p "Bioloģija" at bounding box center [396, 164] width 302 height 8
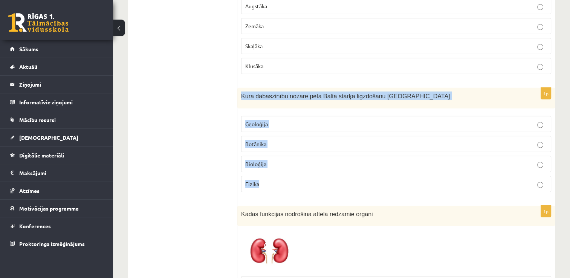
drag, startPoint x: 240, startPoint y: 73, endPoint x: 383, endPoint y: 174, distance: 174.9
click at [383, 174] on div "1p Kura dabaszinību nozare pēta Baltā stārķa ligzdošanu Latvijā Ģeoloģija Botān…" at bounding box center [396, 143] width 318 height 110
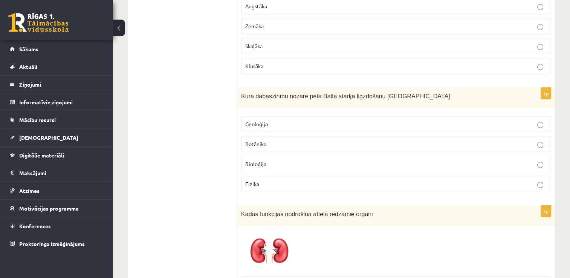
drag, startPoint x: 159, startPoint y: 204, endPoint x: 164, endPoint y: 202, distance: 5.2
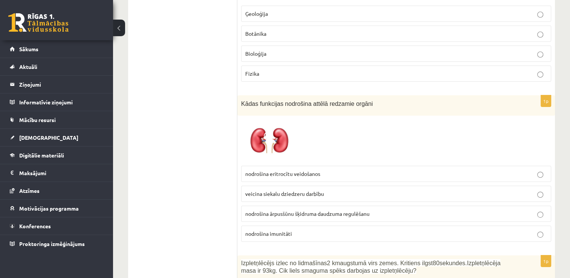
scroll to position [2438, 0]
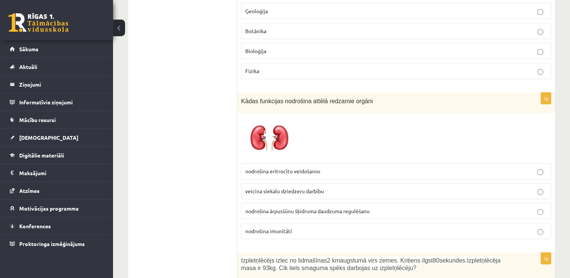
click at [261, 208] on span "nodrošina ārpusšūnu šķidruma daudzuma regulēšanu" at bounding box center [307, 211] width 124 height 7
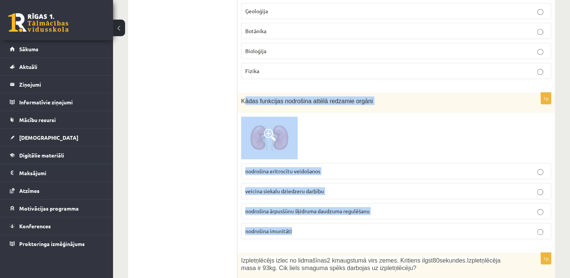
drag, startPoint x: 246, startPoint y: 75, endPoint x: 360, endPoint y: 206, distance: 173.6
click at [360, 206] on div "1p Kādas funkcijas nodrošina attēlā redzamie orgāni nodrošina eritrocītu veidoš…" at bounding box center [396, 169] width 318 height 153
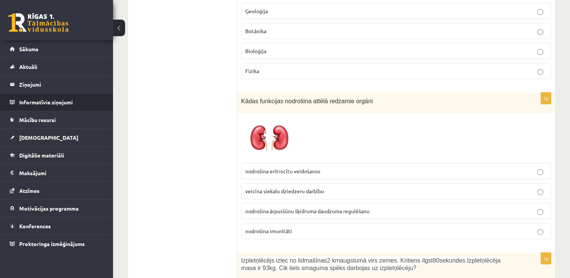
drag, startPoint x: 105, startPoint y: 103, endPoint x: 109, endPoint y: 104, distance: 4.4
click at [106, 103] on li "Informatīvie ziņojumi 0" at bounding box center [56, 102] width 113 height 18
click at [256, 125] on img at bounding box center [269, 138] width 57 height 43
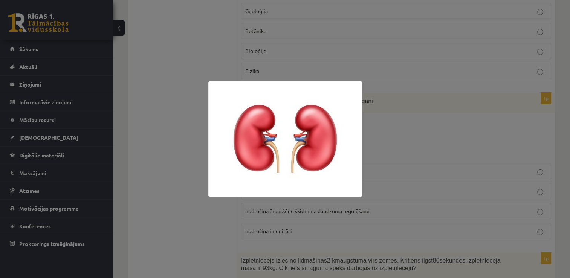
click at [170, 153] on div at bounding box center [285, 139] width 570 height 278
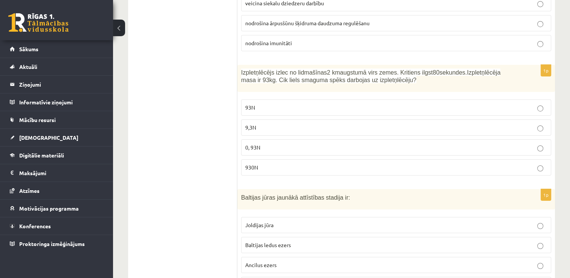
scroll to position [2626, 0]
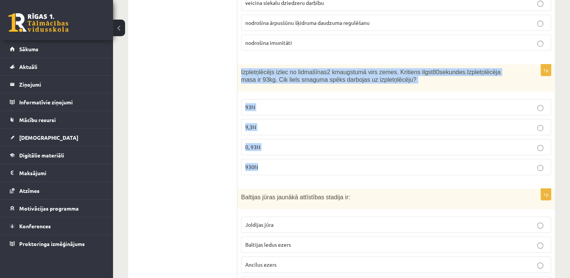
drag, startPoint x: 239, startPoint y: 49, endPoint x: 345, endPoint y: 142, distance: 140.7
click at [345, 142] on div "1p Izpletņlēcējs izlec no lidmašīnas 2 km augstumā virs zemes. Kritiens ilgst 8…" at bounding box center [396, 122] width 318 height 117
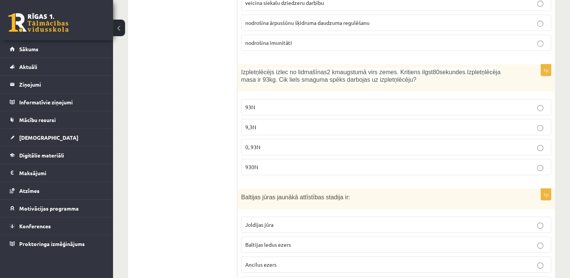
click at [274, 163] on p "930N" at bounding box center [396, 167] width 302 height 8
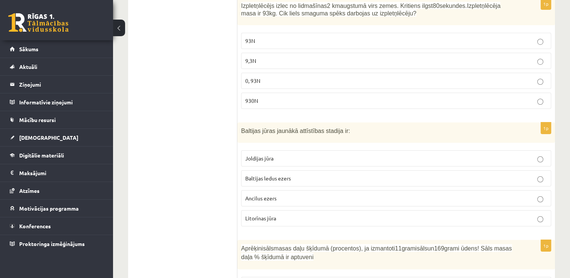
scroll to position [2713, 0]
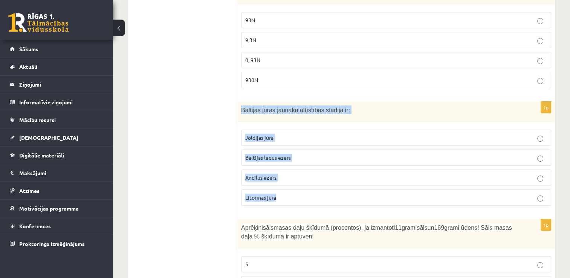
drag, startPoint x: 243, startPoint y: 85, endPoint x: 312, endPoint y: 166, distance: 106.9
click at [312, 166] on div "1p Baltijas jūras jaunākā attīstības stadija ir: Joldijas jūra Baltijas ledus e…" at bounding box center [396, 157] width 318 height 110
click at [284, 194] on p "Litorīnas jūra" at bounding box center [396, 198] width 302 height 8
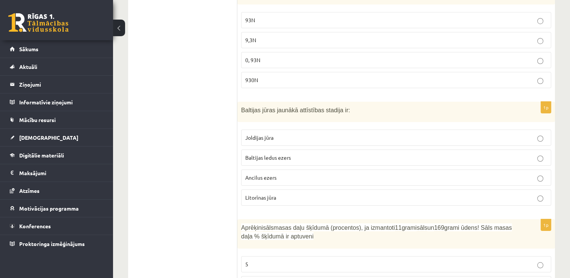
click at [274, 194] on span "Litorīnas jūra" at bounding box center [260, 197] width 31 height 7
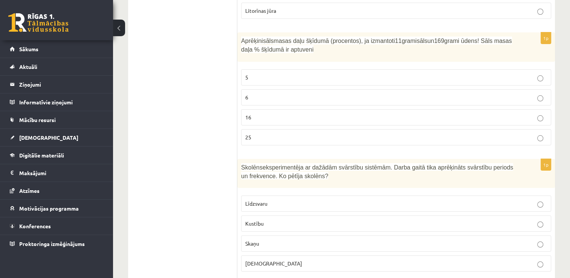
scroll to position [2901, 0]
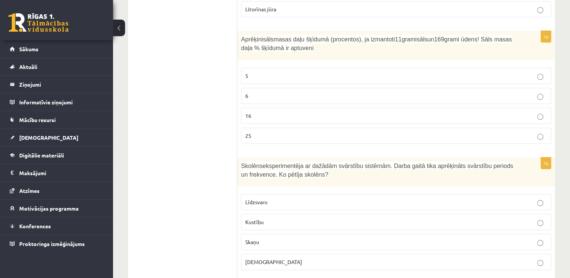
click at [272, 112] on p "16" at bounding box center [396, 116] width 302 height 8
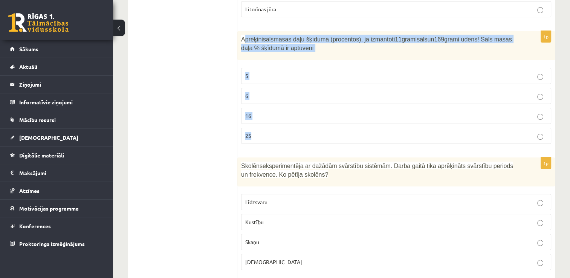
drag, startPoint x: 252, startPoint y: 12, endPoint x: 321, endPoint y: 119, distance: 128.1
click at [321, 119] on div "1p Aprēķini sāls masas daļu šķīdumā (procentos), ja izmantoti 11 grami sāls un …" at bounding box center [396, 90] width 318 height 119
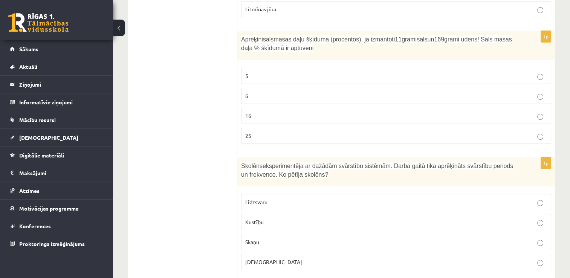
click at [261, 92] on p "6" at bounding box center [396, 96] width 302 height 8
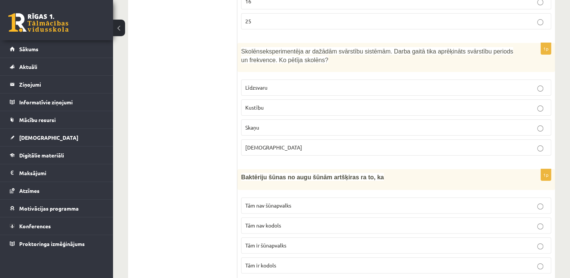
scroll to position [3014, 0]
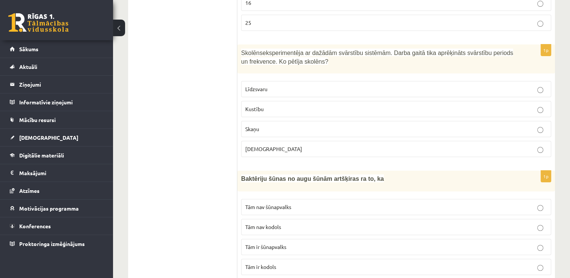
click at [267, 125] on p "Skaņu" at bounding box center [396, 129] width 302 height 8
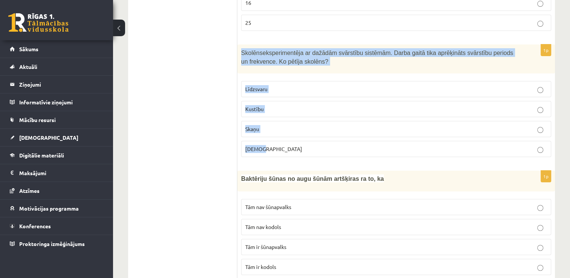
drag, startPoint x: 242, startPoint y: 25, endPoint x: 317, endPoint y: 125, distance: 125.0
click at [317, 125] on div "1p Skolēns eksperimentēja ar dažādām svārstību sistēmām. Darba gaitā tika aprēķ…" at bounding box center [396, 103] width 318 height 119
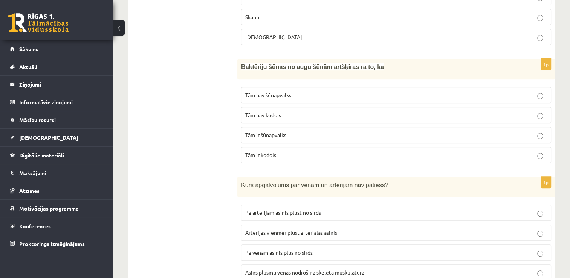
scroll to position [3127, 0]
click at [304, 90] on p "Tām nav šūnapvalks" at bounding box center [396, 94] width 302 height 8
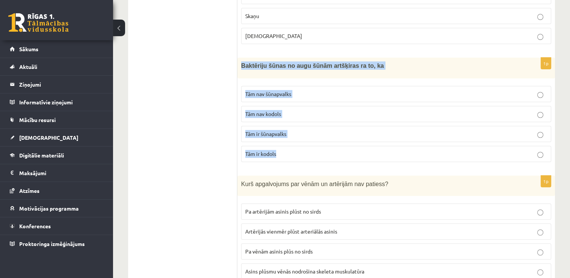
drag, startPoint x: 242, startPoint y: 41, endPoint x: 310, endPoint y: 130, distance: 112.4
click at [310, 130] on div "1p Baktēriju šūnas no augu šūnām artšķiras ra to, ka Tām nav šūnapvalks Tām nav…" at bounding box center [396, 113] width 318 height 110
click at [294, 110] on p "Tām nav kodols" at bounding box center [396, 114] width 302 height 8
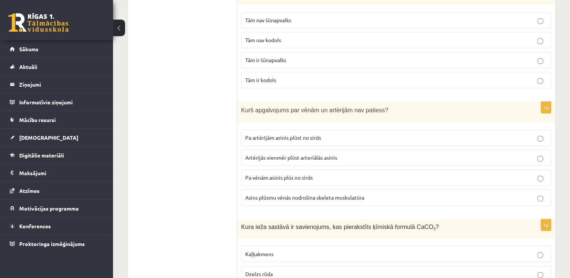
scroll to position [3241, 0]
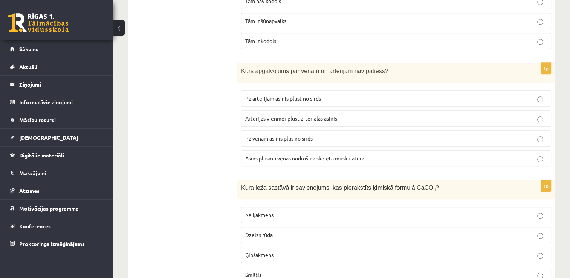
click at [279, 115] on span "Artērijās vienmēr plūst arteriālās asinis" at bounding box center [291, 118] width 92 height 7
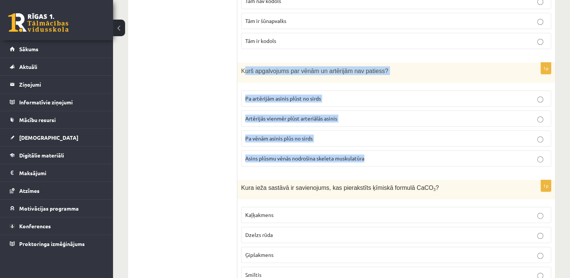
drag, startPoint x: 254, startPoint y: 44, endPoint x: 369, endPoint y: 139, distance: 149.0
click at [369, 139] on div "1p Kurš apgalvojums par vēnām un artērijām nav patiess? Pa artērijām asinis plū…" at bounding box center [396, 118] width 318 height 110
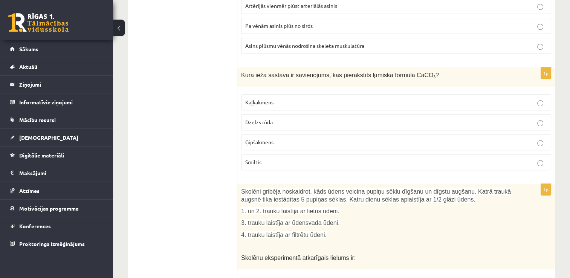
scroll to position [3354, 0]
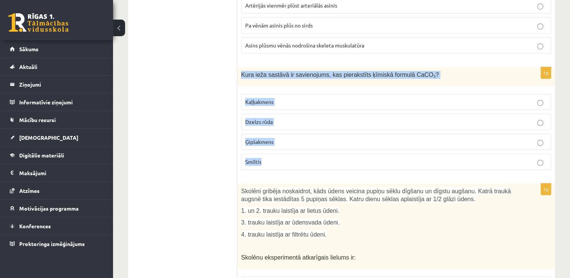
drag, startPoint x: 241, startPoint y: 46, endPoint x: 315, endPoint y: 129, distance: 111.6
click at [315, 129] on div "1p Kura ieža sastāvā ir savienojums, kas pierakstīts ķīmiskā formulā CaCO 3 ? K…" at bounding box center [396, 121] width 318 height 109
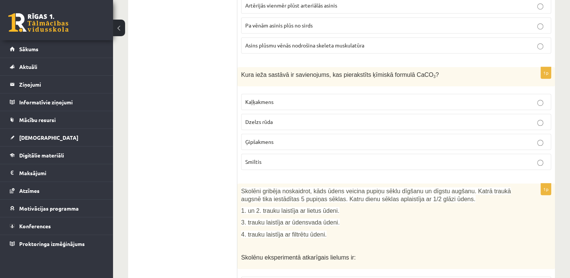
click at [348, 98] on p "Kaļķakmens" at bounding box center [396, 102] width 302 height 8
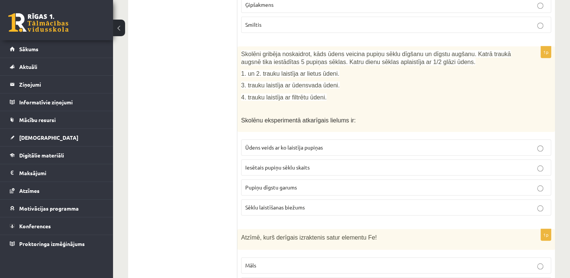
scroll to position [3504, 0]
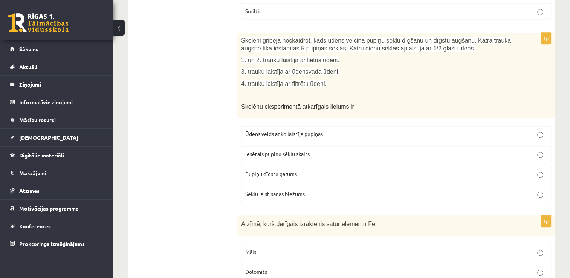
click at [332, 130] on p "Ūdens veids ar ko laistīja pupiņas" at bounding box center [396, 134] width 302 height 8
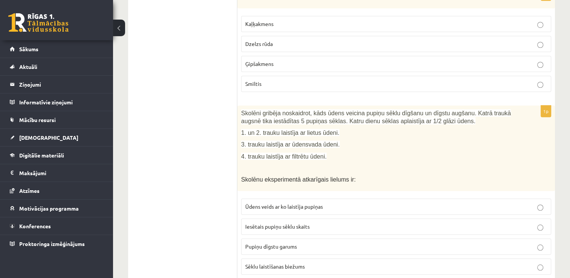
scroll to position [3429, 0]
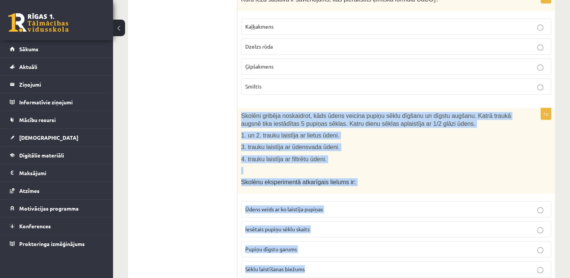
drag, startPoint x: 243, startPoint y: 84, endPoint x: 353, endPoint y: 240, distance: 191.2
click at [353, 240] on div "1p Skolēni gribēja noskaidrot, kāds ūdens veicina pupiņu sēklu dīgšanu un dīgst…" at bounding box center [396, 195] width 318 height 175
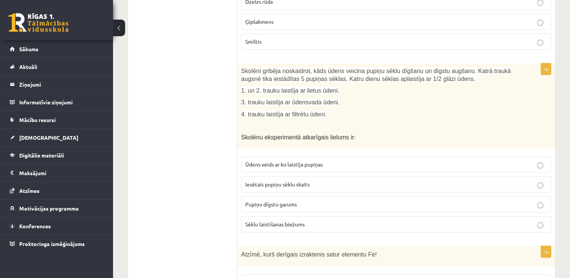
scroll to position [3504, 0]
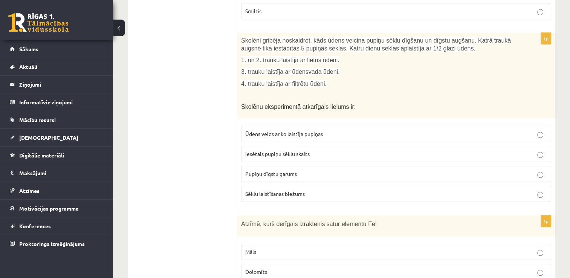
click at [267, 170] on span "Pupiņu dīgstu garums" at bounding box center [271, 173] width 52 height 7
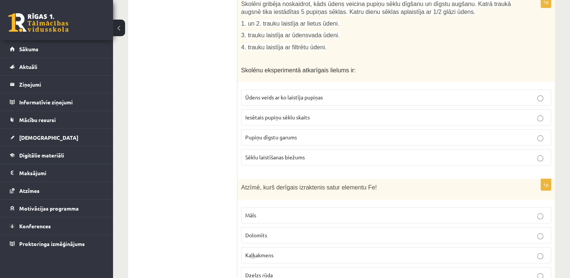
scroll to position [3546, 0]
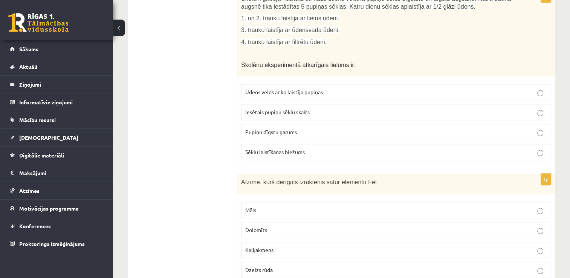
click at [248, 266] on span "Dzelzs rūda" at bounding box center [259, 269] width 28 height 7
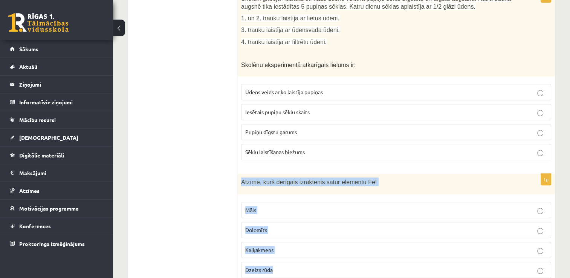
drag, startPoint x: 242, startPoint y: 151, endPoint x: 354, endPoint y: 247, distance: 147.6
click at [354, 247] on div "1p Atzīmē, kurš derīgais izraktenis satur elementu Fe! Māls Dolomīts Kaļķakmens…" at bounding box center [396, 229] width 318 height 110
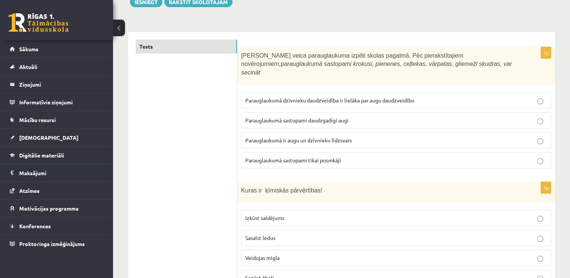
scroll to position [0, 0]
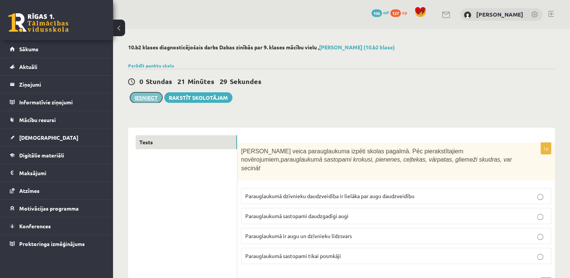
click at [150, 98] on button "Iesniegt" at bounding box center [146, 97] width 32 height 11
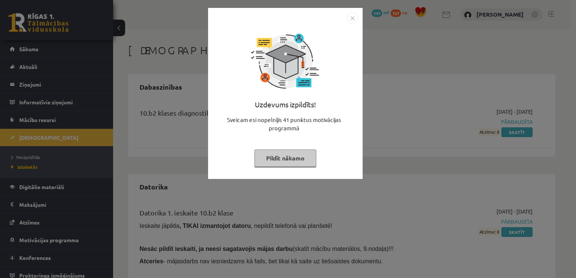
click at [276, 155] on button "Pildīt nākamo" at bounding box center [285, 158] width 62 height 17
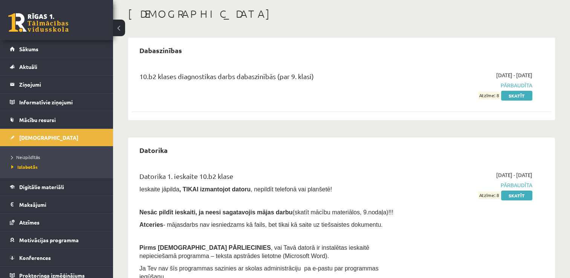
scroll to position [38, 0]
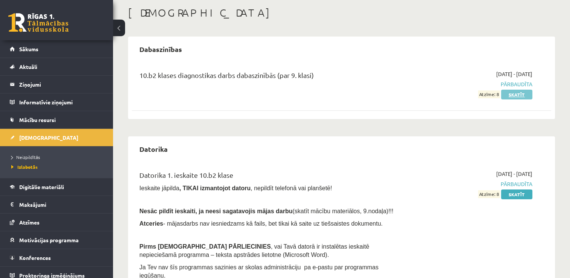
click at [518, 91] on link "Skatīt" at bounding box center [516, 95] width 31 height 10
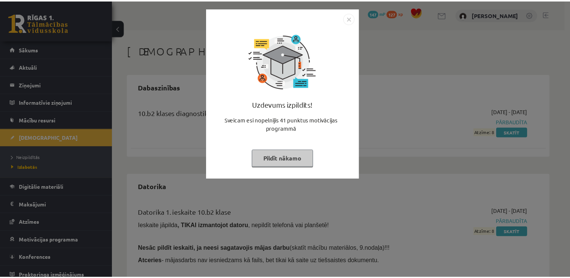
scroll to position [38, 0]
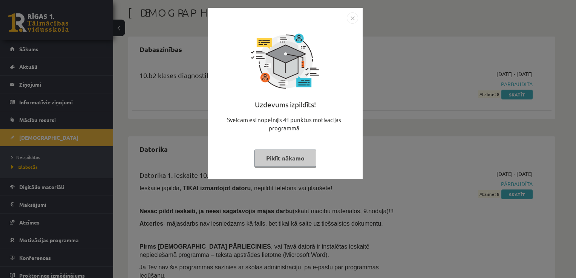
click at [350, 18] on img "Close" at bounding box center [352, 17] width 11 height 11
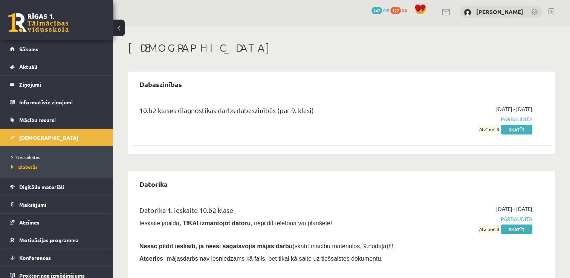
scroll to position [0, 0]
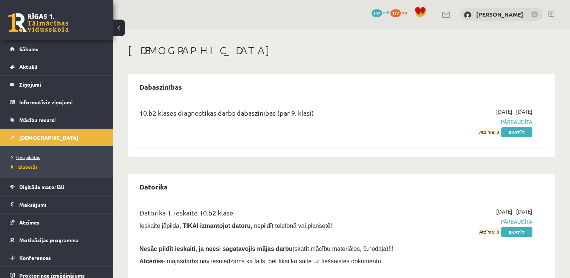
click at [27, 156] on span "Neizpildītās" at bounding box center [25, 157] width 29 height 6
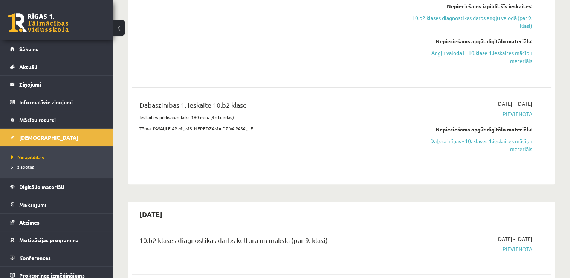
scroll to position [188, 0]
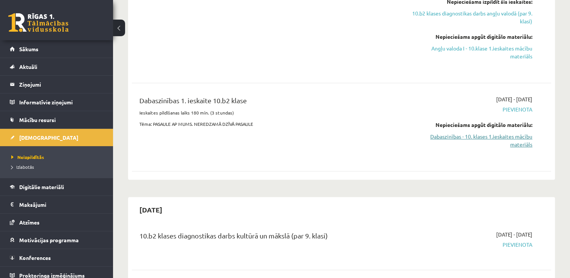
click at [492, 139] on link "Dabaszinības - 10. klases 1.ieskaites mācību materiāls" at bounding box center [471, 141] width 124 height 16
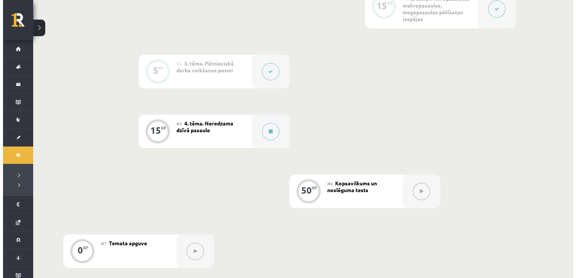
scroll to position [339, 0]
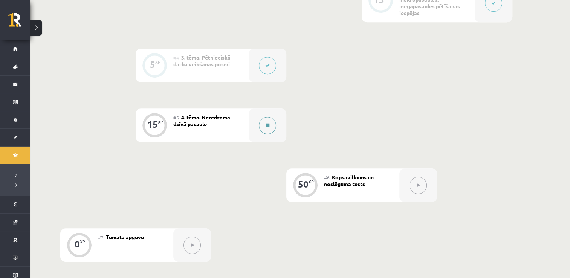
click at [269, 124] on icon at bounding box center [268, 125] width 4 height 5
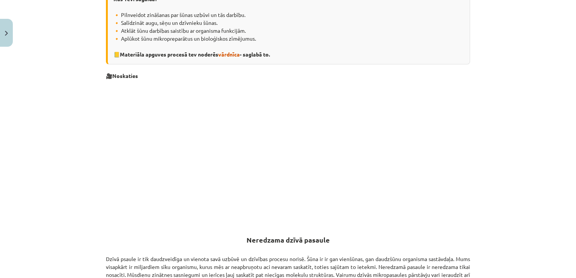
scroll to position [188, 0]
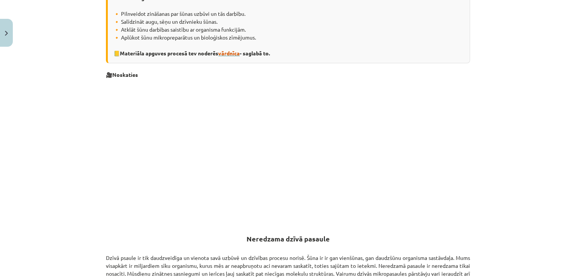
click at [229, 50] on span "vārdnīca" at bounding box center [228, 53] width 21 height 7
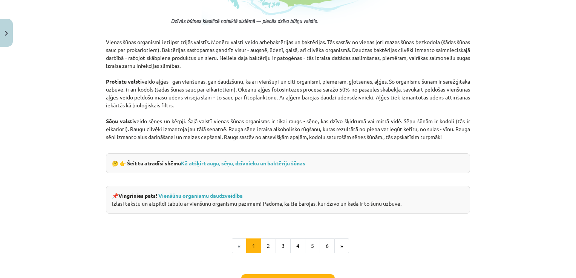
scroll to position [705, 0]
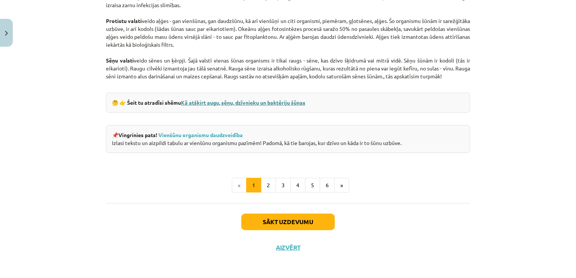
click at [211, 102] on link "Kā atšķirt augu, sēņu, dzīvnieku un baktēriju šūnas" at bounding box center [243, 102] width 124 height 7
